Goal: Find specific page/section: Find specific page/section

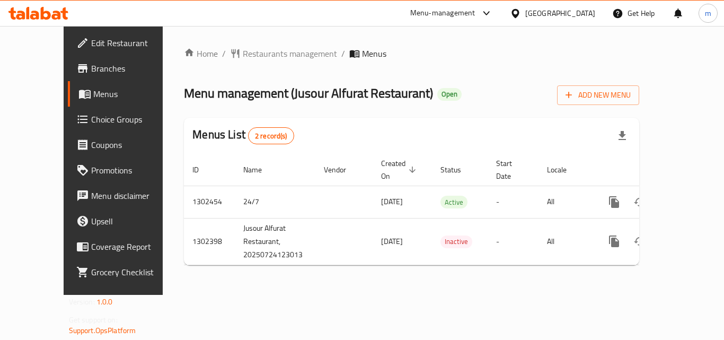
click at [49, 15] on icon at bounding box center [46, 13] width 10 height 13
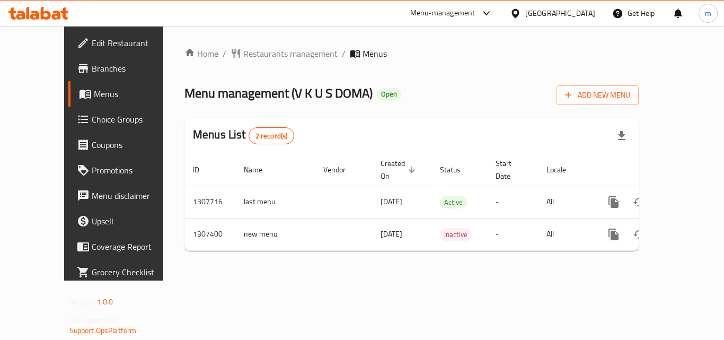
click at [38, 22] on div at bounding box center [38, 13] width 77 height 21
click at [44, 16] on icon at bounding box center [38, 13] width 60 height 13
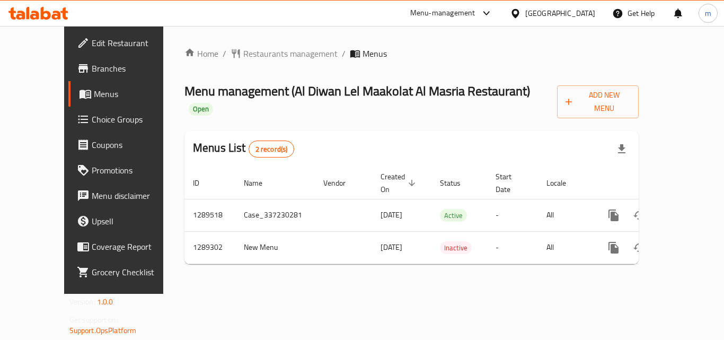
click at [43, 15] on icon at bounding box center [46, 13] width 10 height 13
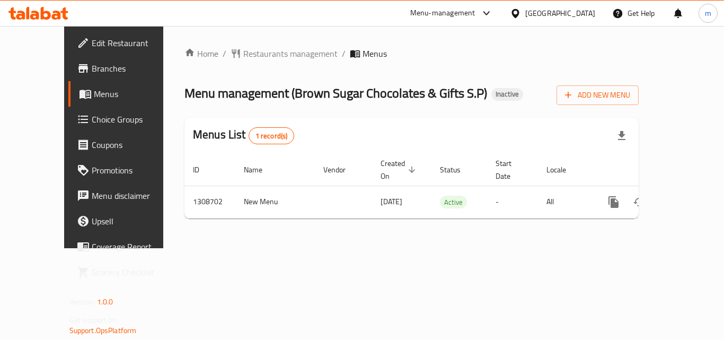
click at [52, 12] on icon at bounding box center [38, 13] width 60 height 13
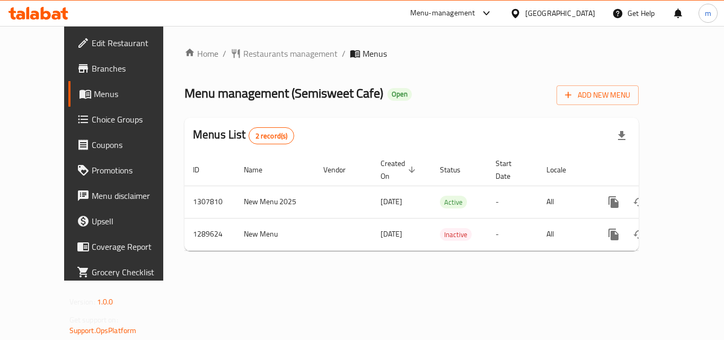
click at [42, 21] on div at bounding box center [38, 13] width 77 height 21
click at [16, 20] on div at bounding box center [38, 13] width 60 height 13
click at [56, 15] on icon at bounding box center [56, 15] width 9 height 9
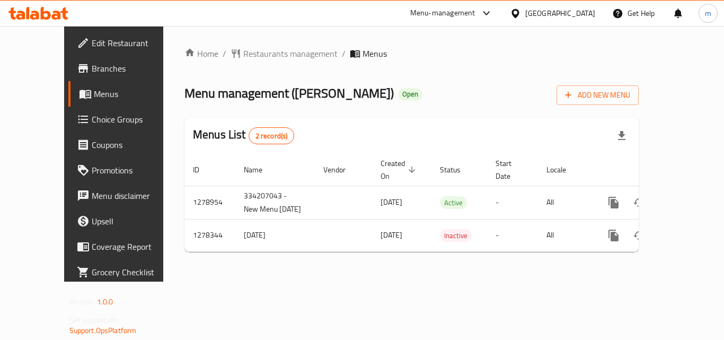
click at [51, 14] on icon at bounding box center [38, 13] width 60 height 13
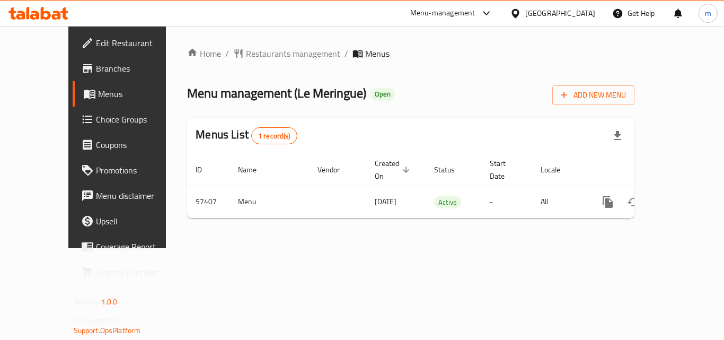
click at [58, 14] on icon at bounding box center [56, 15] width 9 height 9
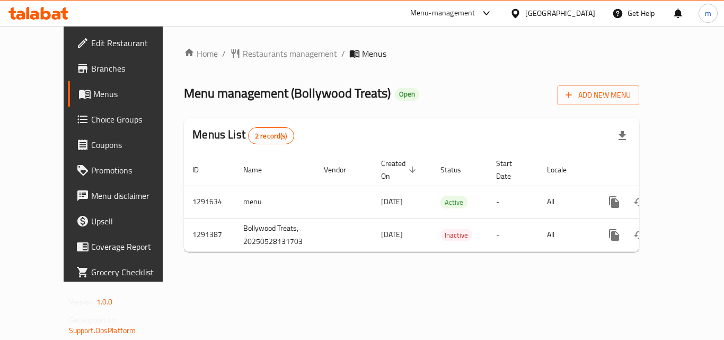
click at [54, 8] on icon at bounding box center [38, 13] width 60 height 13
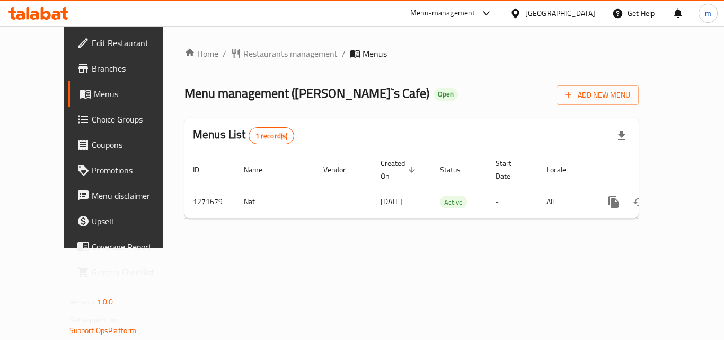
click at [41, 7] on icon at bounding box center [38, 13] width 60 height 13
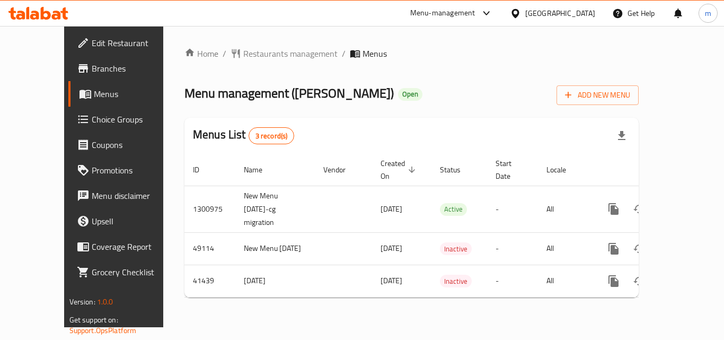
click at [61, 12] on icon at bounding box center [63, 13] width 7 height 12
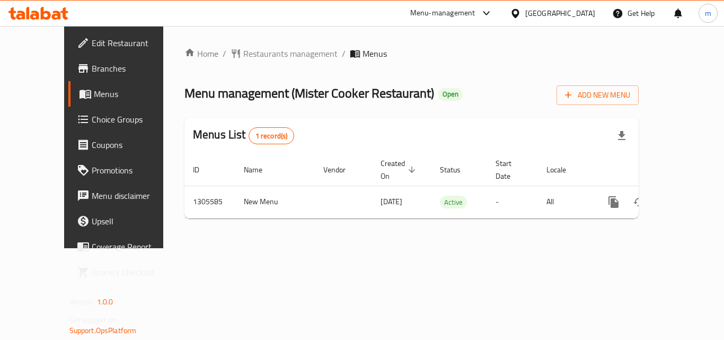
click at [32, 8] on icon at bounding box center [38, 13] width 60 height 13
click at [46, 11] on icon at bounding box center [38, 13] width 60 height 13
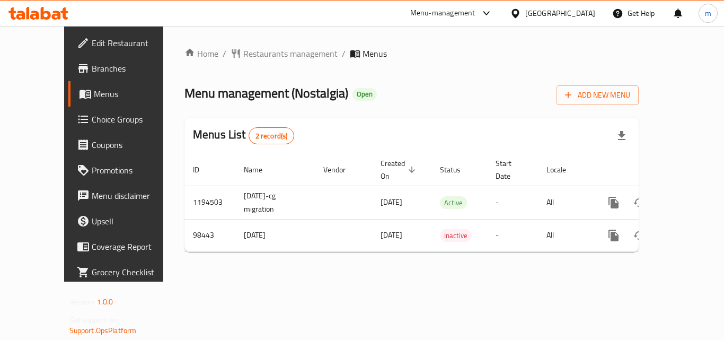
click at [52, 8] on icon at bounding box center [38, 13] width 60 height 13
click at [11, 14] on icon at bounding box center [11, 13] width 7 height 12
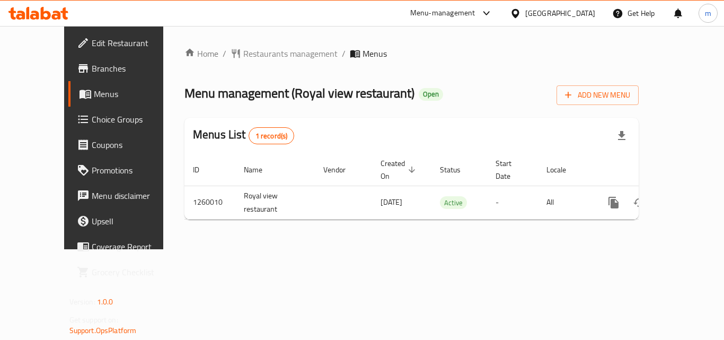
click at [52, 16] on icon at bounding box center [56, 15] width 9 height 9
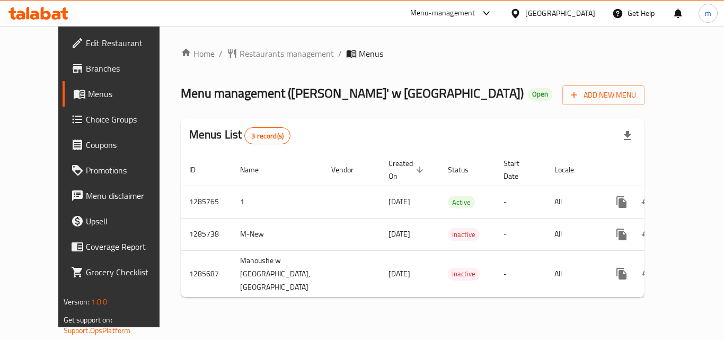
click at [57, 19] on icon at bounding box center [56, 15] width 9 height 9
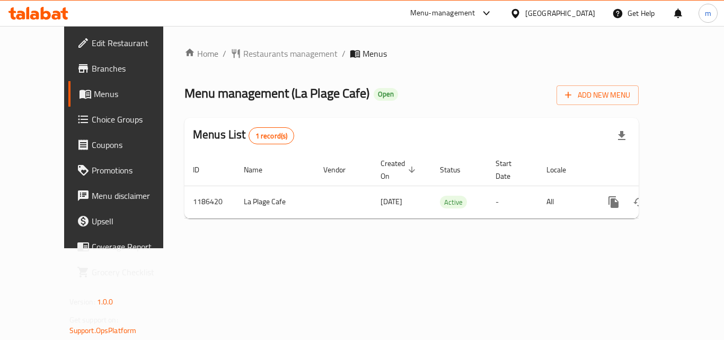
click at [52, 12] on icon at bounding box center [38, 13] width 60 height 13
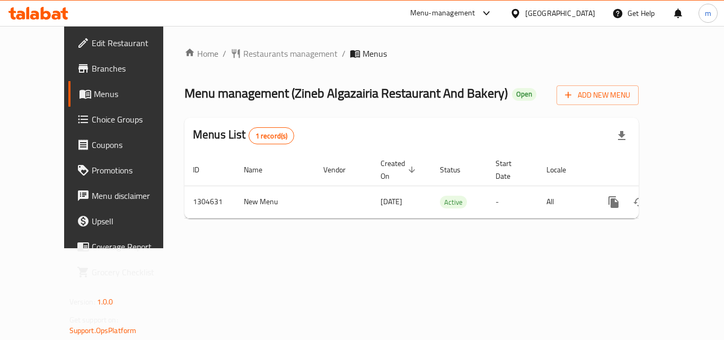
click at [50, 16] on icon at bounding box center [46, 13] width 10 height 13
click at [47, 8] on icon at bounding box center [38, 13] width 60 height 13
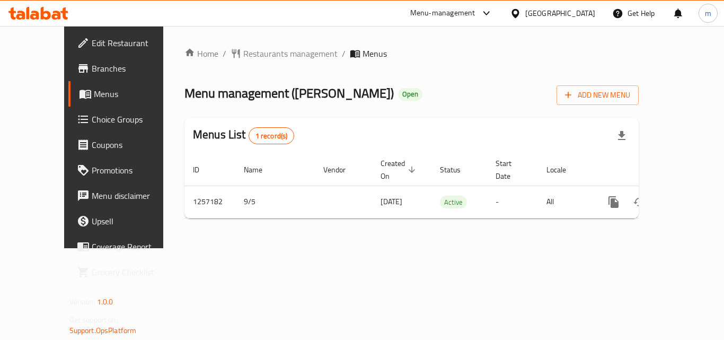
click at [45, 8] on icon at bounding box center [38, 13] width 60 height 13
